Goal: Transaction & Acquisition: Purchase product/service

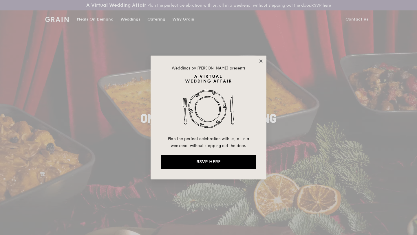
click at [262, 61] on icon at bounding box center [260, 60] width 5 height 5
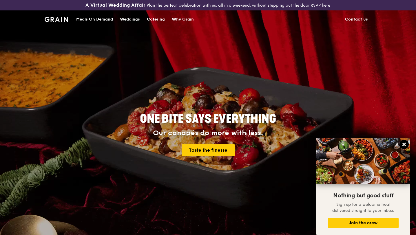
click at [404, 144] on icon at bounding box center [403, 144] width 3 height 3
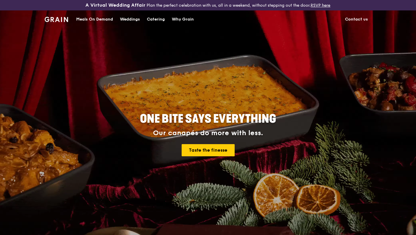
click at [94, 19] on div "Meals On Demand" at bounding box center [94, 19] width 37 height 17
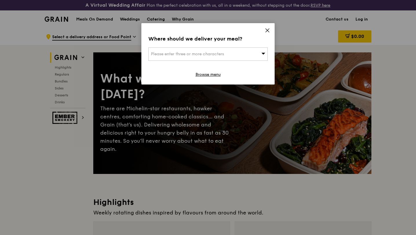
click at [270, 29] on div "Where should we deliver your meal? Please enter three or more characters Browse…" at bounding box center [207, 53] width 133 height 61
click at [267, 31] on icon at bounding box center [267, 30] width 5 height 5
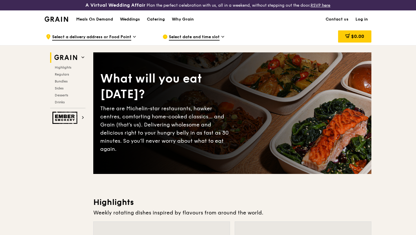
click at [359, 18] on link "Log in" at bounding box center [361, 19] width 19 height 17
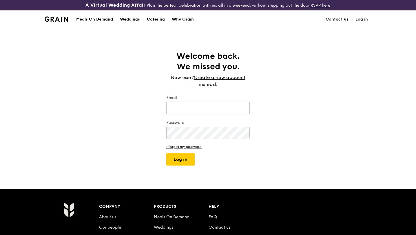
click at [187, 110] on input "Email" at bounding box center [207, 108] width 83 height 12
type input "[EMAIL_ADDRESS][DOMAIN_NAME]"
click at [166, 153] on button "Log in" at bounding box center [180, 159] width 28 height 12
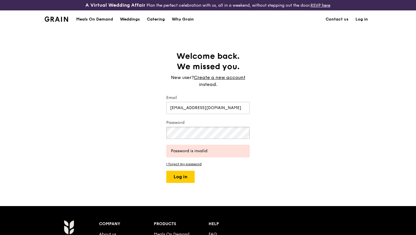
click at [104, 122] on div "Welcome back. We missed you. New user? Create a new account instead. Email [EMA…" at bounding box center [208, 117] width 416 height 132
click at [166, 171] on button "Log in" at bounding box center [180, 177] width 28 height 12
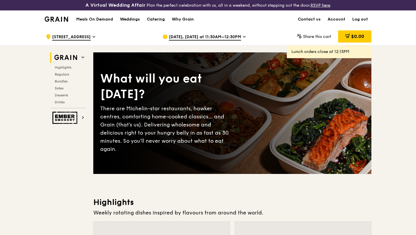
click at [100, 21] on h1 "Meals On Demand" at bounding box center [94, 20] width 37 height 6
click at [93, 20] on h1 "Meals On Demand" at bounding box center [94, 20] width 37 height 6
click at [243, 37] on icon at bounding box center [244, 36] width 2 height 1
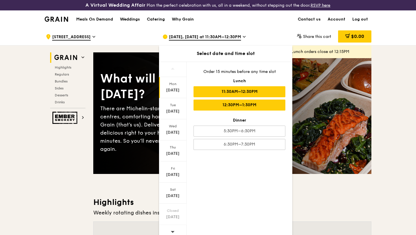
click at [230, 105] on div "12:30PM–1:30PM" at bounding box center [239, 105] width 92 height 11
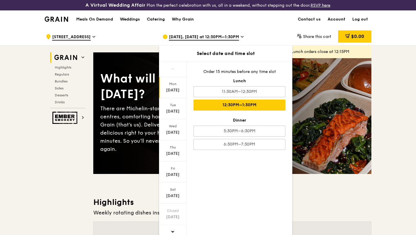
click at [341, 19] on link "Account" at bounding box center [336, 19] width 25 height 17
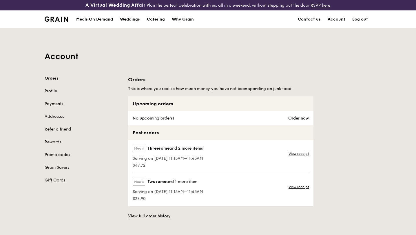
scroll to position [41, 0]
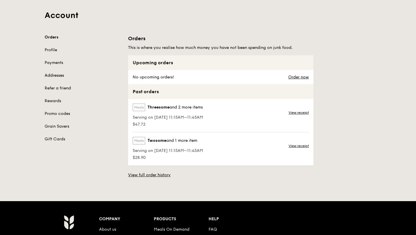
click at [61, 76] on link "Addresses" at bounding box center [83, 76] width 76 height 6
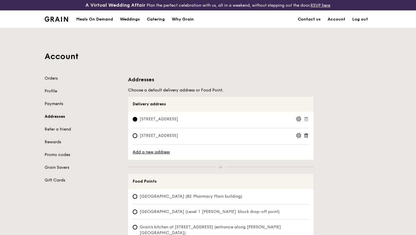
scroll to position [43, 0]
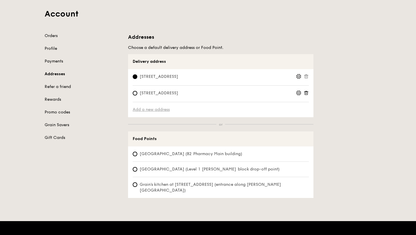
click at [153, 110] on link "Add a new address" at bounding box center [221, 110] width 176 height 6
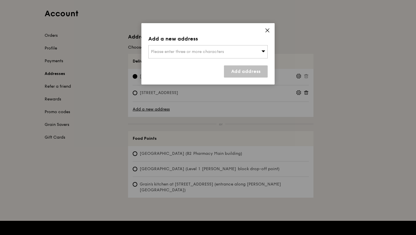
click at [264, 52] on icon at bounding box center [263, 51] width 4 height 4
paste input "4 [PERSON_NAME]"
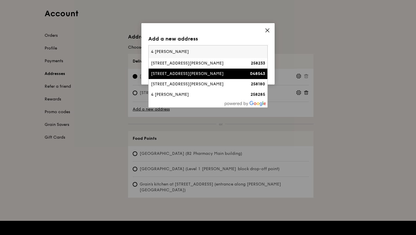
type input "4 [PERSON_NAME]"
click at [175, 76] on div "[STREET_ADDRESS][PERSON_NAME]" at bounding box center [194, 74] width 86 height 6
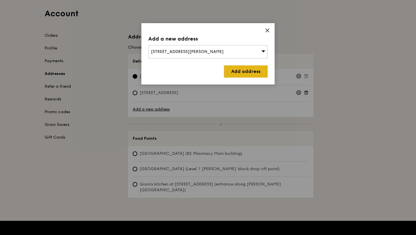
click at [246, 72] on link "Add address" at bounding box center [246, 71] width 44 height 12
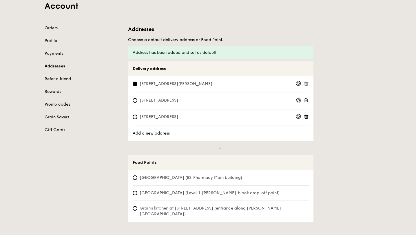
scroll to position [51, 0]
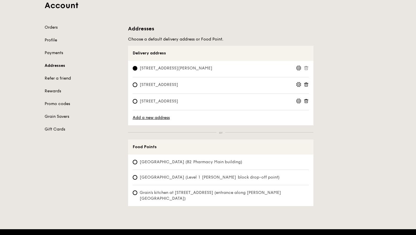
click at [182, 69] on span "[STREET_ADDRESS][PERSON_NAME]" at bounding box center [176, 68] width 87 height 6
click at [137, 69] on input "[STREET_ADDRESS][PERSON_NAME]" at bounding box center [135, 68] width 5 height 5
click at [182, 69] on span "[STREET_ADDRESS][PERSON_NAME]" at bounding box center [176, 68] width 87 height 6
click at [137, 69] on input "[STREET_ADDRESS][PERSON_NAME]" at bounding box center [135, 68] width 5 height 5
click at [298, 69] on icon at bounding box center [298, 67] width 5 height 5
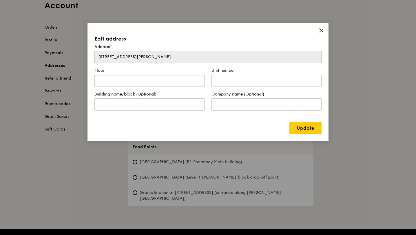
click at [171, 83] on input "text" at bounding box center [149, 81] width 110 height 12
type input "08"
click at [246, 82] on input "text" at bounding box center [266, 81] width 110 height 12
type input "01"
click at [108, 105] on input "text" at bounding box center [149, 104] width 110 height 12
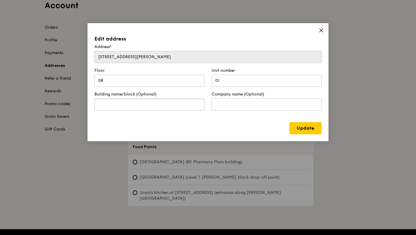
paste input "The House of Eden"
type input "The House of Eden"
click at [259, 108] on input "text" at bounding box center [266, 104] width 110 height 12
type input "Igloo"
click at [306, 131] on link "Update" at bounding box center [305, 128] width 32 height 12
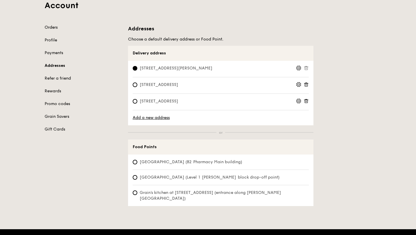
click at [54, 27] on link "Orders" at bounding box center [83, 28] width 76 height 6
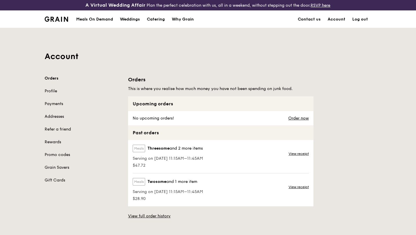
click at [84, 19] on div "Meals On Demand" at bounding box center [94, 19] width 37 height 17
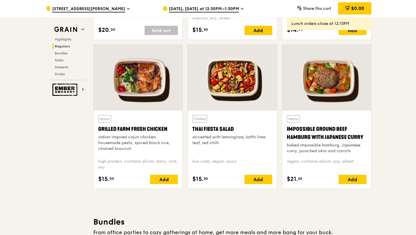
scroll to position [657, 0]
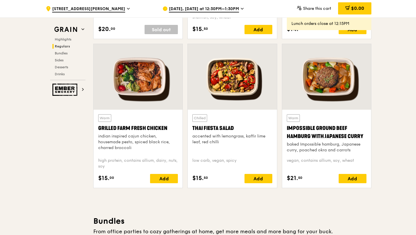
drag, startPoint x: 161, startPoint y: 180, endPoint x: 121, endPoint y: 159, distance: 44.7
click at [161, 180] on div "Add" at bounding box center [164, 178] width 28 height 9
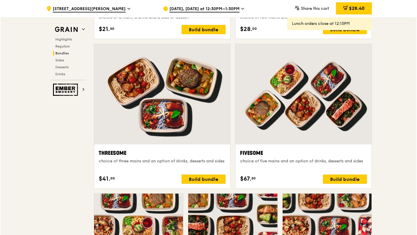
scroll to position [986, 0]
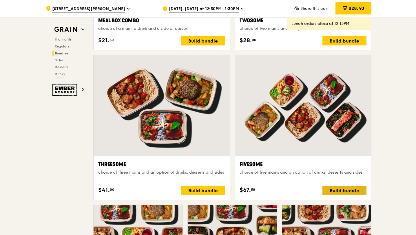
click at [335, 190] on div "Build bundle" at bounding box center [344, 190] width 44 height 9
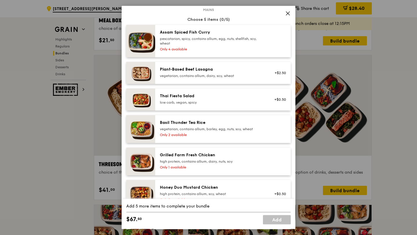
scroll to position [0, 0]
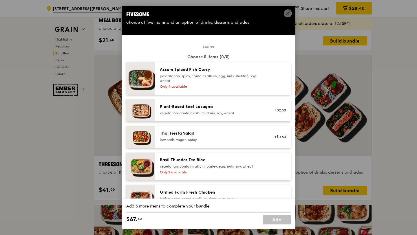
click at [195, 80] on div "pescatarian, spicy, contains allium, egg, nuts, shellfish, soy, wheat" at bounding box center [212, 78] width 104 height 9
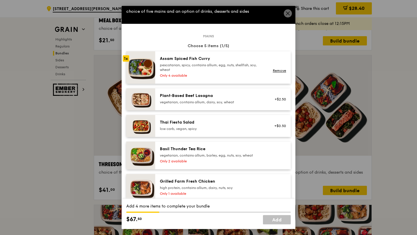
click at [195, 70] on div "pescatarian, spicy, contains allium, egg, nuts, shellfish, soy, wheat" at bounding box center [212, 67] width 104 height 9
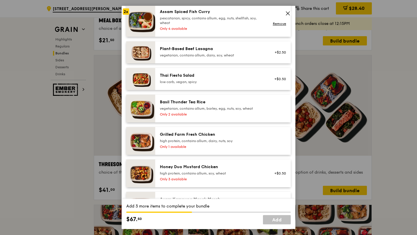
scroll to position [58, 0]
click at [195, 137] on div "Grilled Farm Fresh Chicken high protein, contains allium, dairy, nuts, soy" at bounding box center [212, 137] width 104 height 12
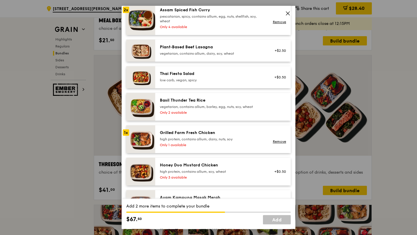
scroll to position [61, 0]
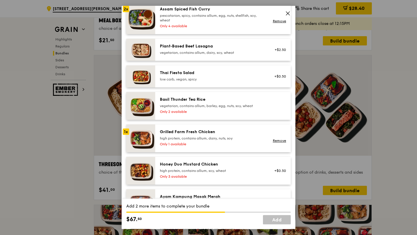
click at [183, 134] on div "Grilled Farm Fresh Chicken" at bounding box center [212, 132] width 104 height 6
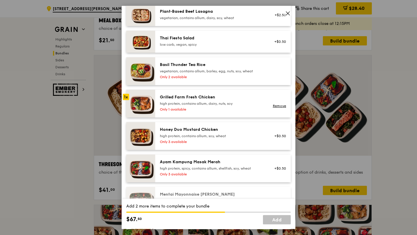
scroll to position [96, 0]
click at [191, 131] on div "Honey Duo Mustard Chicken" at bounding box center [212, 130] width 104 height 6
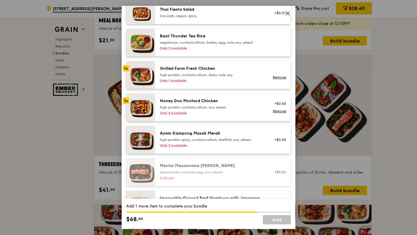
scroll to position [124, 0]
click at [179, 137] on div "Ayam Kampung Masak Merah high protein, spicy, contains allium, shellfish, soy, …" at bounding box center [212, 136] width 104 height 12
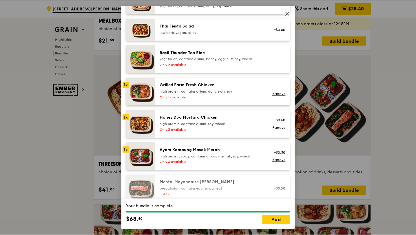
scroll to position [107, 0]
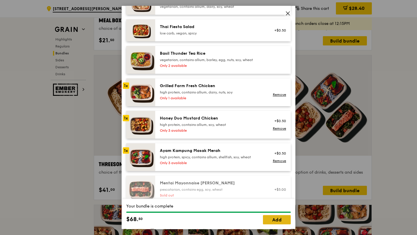
click at [277, 219] on link "Add" at bounding box center [277, 219] width 28 height 9
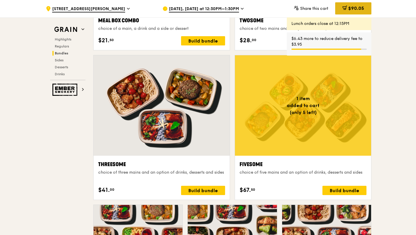
click at [342, 9] on icon at bounding box center [344, 8] width 5 height 5
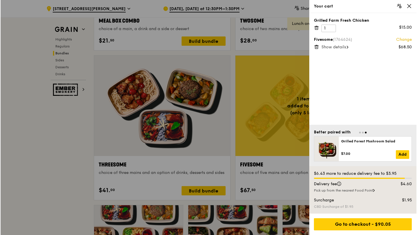
scroll to position [986, 0]
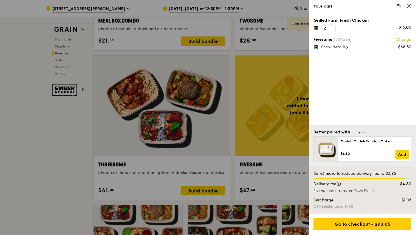
type input "2"
click at [331, 27] on input "2" at bounding box center [328, 29] width 14 height 8
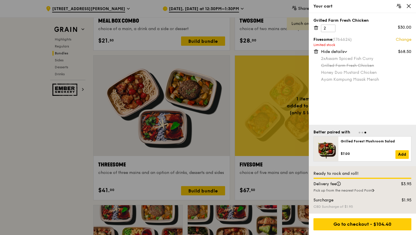
click at [401, 39] on link "Change" at bounding box center [404, 40] width 16 height 6
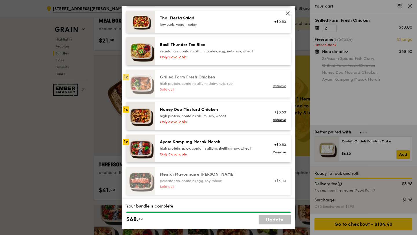
scroll to position [116, 0]
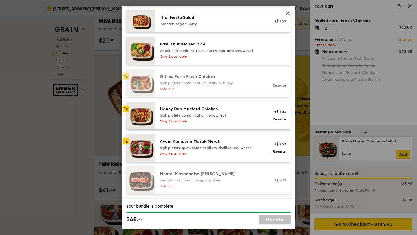
click at [188, 144] on div "Ayam Kampung Masak Merah high protein, spicy, contains allium, shellfish, soy, …" at bounding box center [212, 145] width 104 height 12
click at [178, 144] on div "Ayam Kampung Masak Merah" at bounding box center [212, 142] width 104 height 6
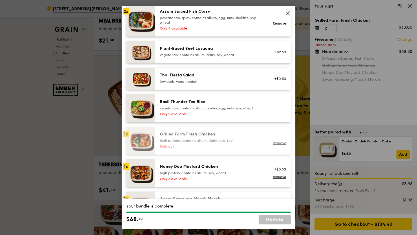
scroll to position [59, 0]
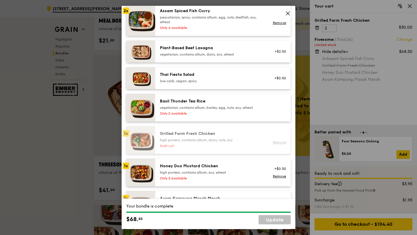
click at [282, 143] on link "Remove" at bounding box center [279, 142] width 13 height 4
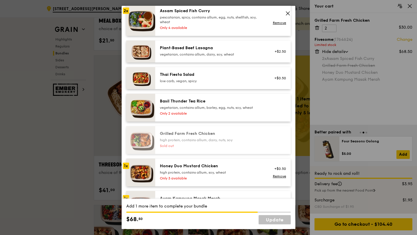
scroll to position [111, 0]
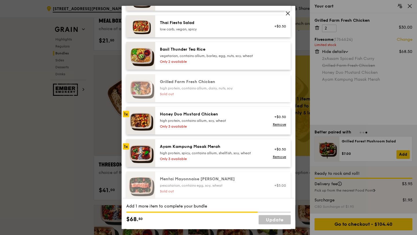
click at [188, 151] on div "high protein, spicy, contains allium, shellfish, soy, wheat" at bounding box center [212, 153] width 104 height 5
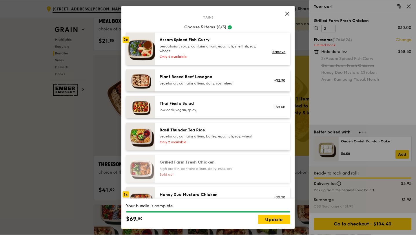
scroll to position [0, 0]
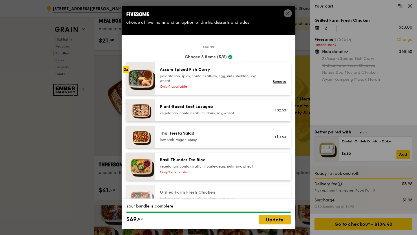
click at [271, 220] on link "Update" at bounding box center [275, 219] width 32 height 9
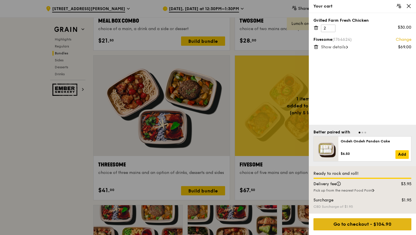
click at [356, 225] on div "Go to checkout - $104.90" at bounding box center [362, 224] width 98 height 12
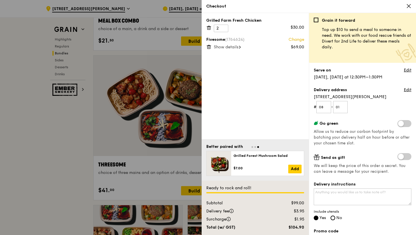
scroll to position [988, 0]
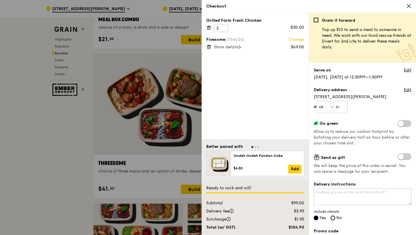
click at [226, 47] on span "Show details" at bounding box center [226, 47] width 25 height 5
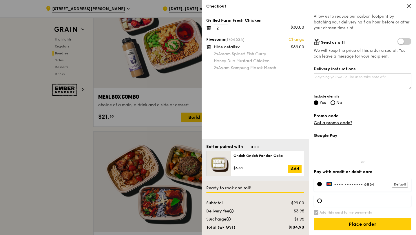
scroll to position [939, 0]
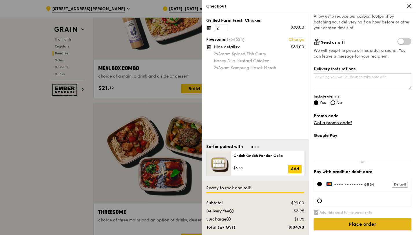
click at [363, 227] on input "Place order" at bounding box center [363, 224] width 98 height 12
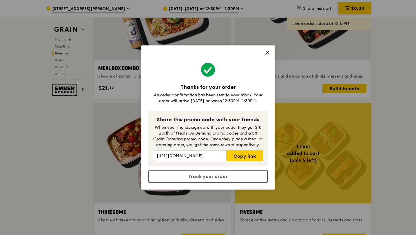
click at [268, 53] on icon at bounding box center [267, 52] width 5 height 5
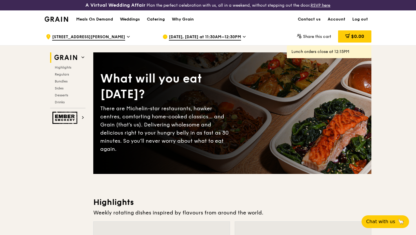
scroll to position [3, 0]
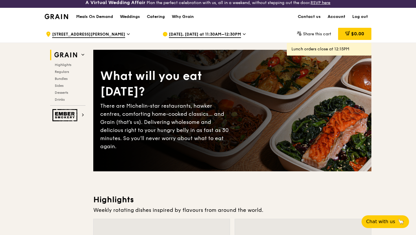
click at [337, 17] on link "Account" at bounding box center [336, 16] width 25 height 17
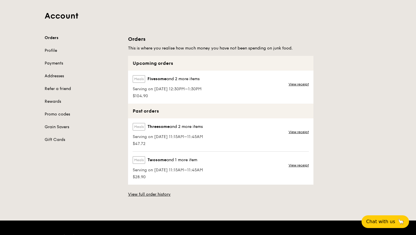
scroll to position [56, 0]
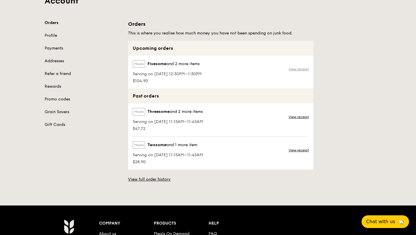
click at [300, 69] on link "View receipt" at bounding box center [298, 69] width 20 height 5
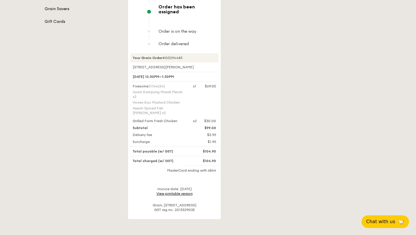
scroll to position [170, 0]
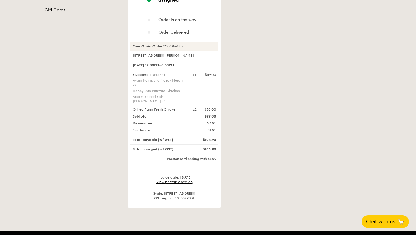
click at [115, 43] on div "Orders Profile Payments Addresses Refer a friend Rewards Promo codes Grain Save…" at bounding box center [208, 56] width 334 height 302
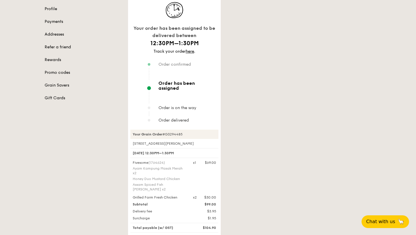
scroll to position [0, 0]
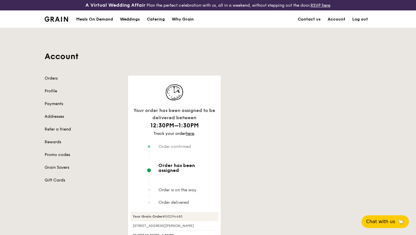
click at [61, 17] on img at bounding box center [56, 19] width 23 height 5
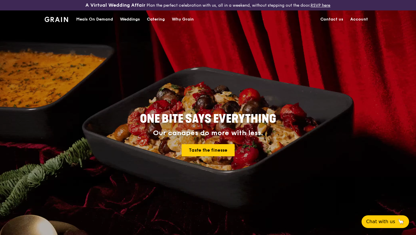
click at [358, 18] on link "Account" at bounding box center [359, 19] width 25 height 17
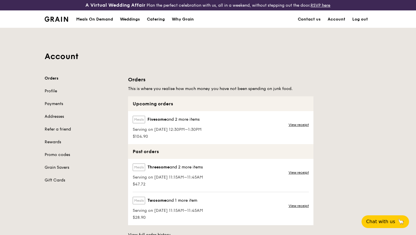
scroll to position [27, 0]
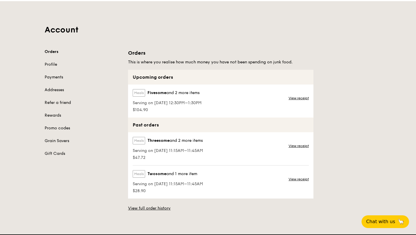
click at [173, 107] on span "$104.90" at bounding box center [167, 110] width 69 height 6
click at [175, 101] on span "Serving on 29 Sep 2025, 12:30PM–1:30PM" at bounding box center [167, 103] width 69 height 6
drag, startPoint x: 136, startPoint y: 92, endPoint x: 219, endPoint y: 95, distance: 83.1
click at [136, 92] on label "Meals" at bounding box center [139, 93] width 12 height 8
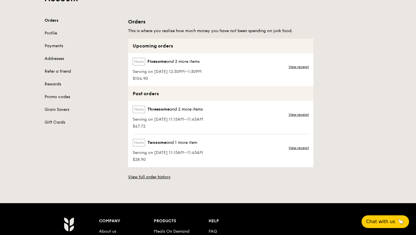
scroll to position [42, 0]
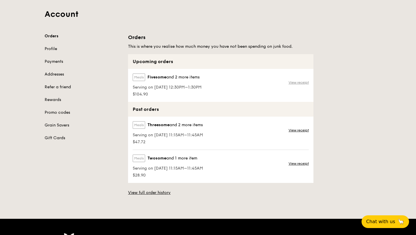
click at [300, 83] on link "View receipt" at bounding box center [298, 82] width 20 height 5
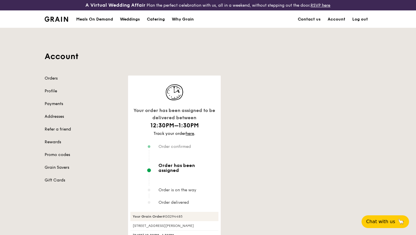
click at [252, 105] on div "Your order has been assigned to be delivered between 12:30PM–1:30PM Track your …" at bounding box center [250, 227] width 250 height 302
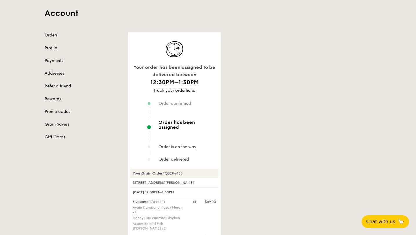
scroll to position [43, 0]
drag, startPoint x: 159, startPoint y: 121, endPoint x: 216, endPoint y: 123, distance: 56.5
click at [216, 123] on div "Order has been assigned" at bounding box center [183, 132] width 72 height 24
click at [206, 136] on div at bounding box center [183, 136] width 72 height 14
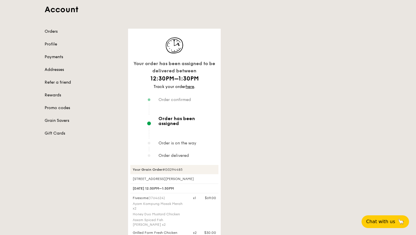
scroll to position [52, 0]
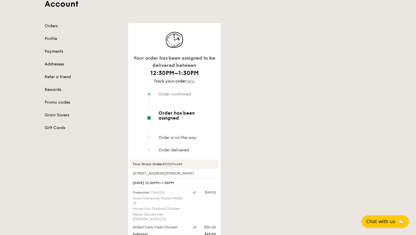
click at [190, 81] on link "here" at bounding box center [190, 81] width 8 height 5
